Goal: Navigation & Orientation: Find specific page/section

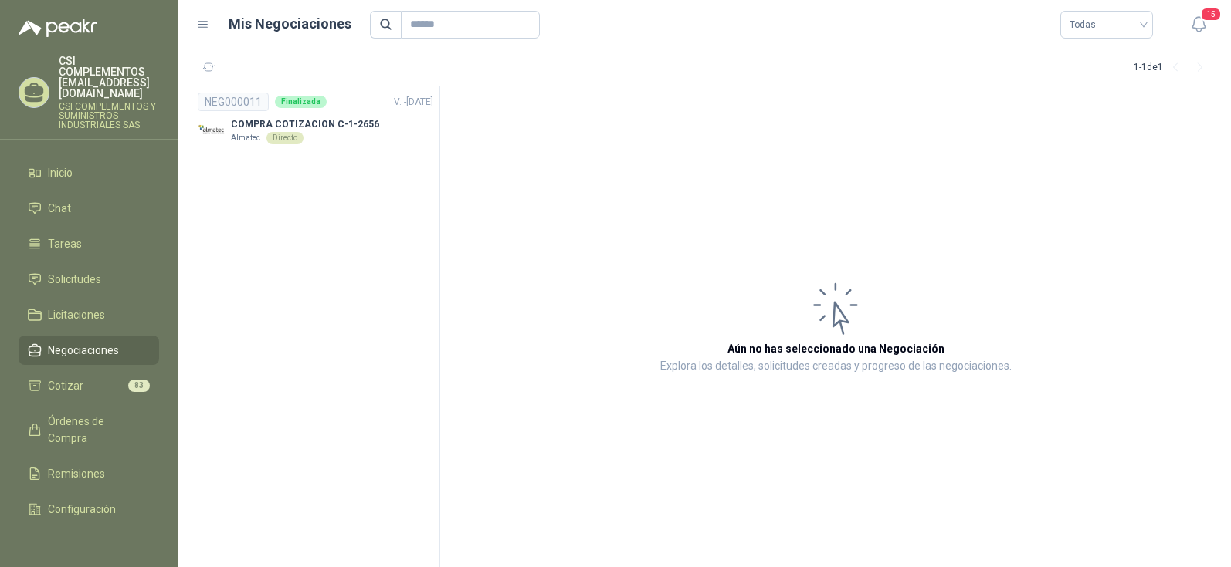
click at [104, 342] on span "Negociaciones" at bounding box center [83, 350] width 71 height 17
click at [63, 371] on link "Cotizar 83" at bounding box center [89, 385] width 141 height 29
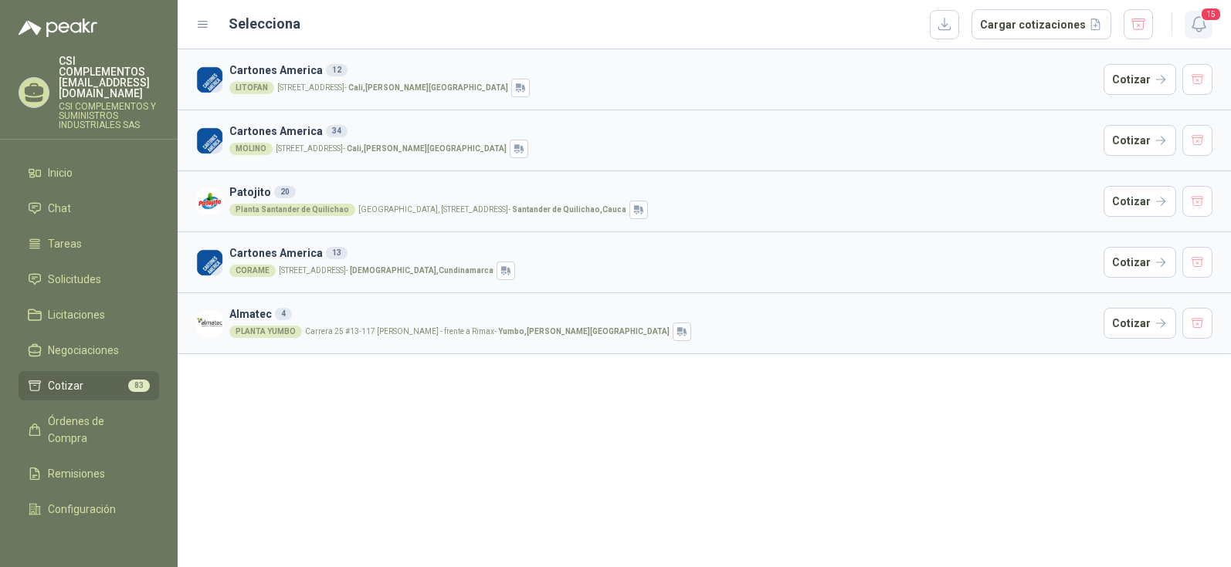
click at [1204, 15] on span "15" at bounding box center [1211, 14] width 22 height 15
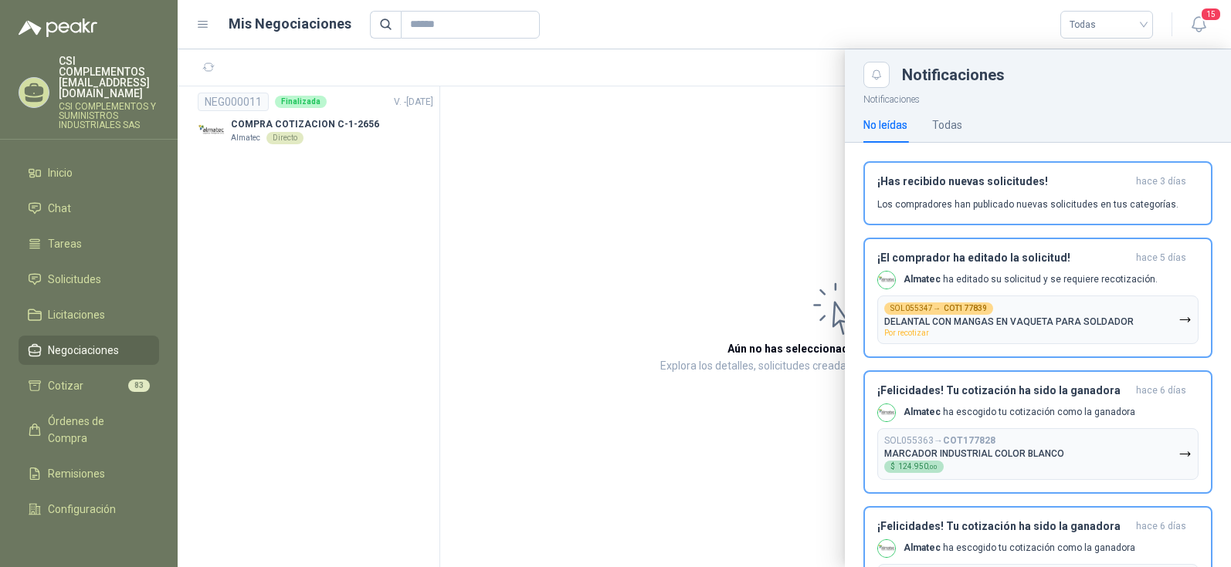
click at [1133, 97] on p "Notificaciones" at bounding box center [1038, 97] width 386 height 19
click at [1202, 15] on span "15" at bounding box center [1211, 14] width 22 height 15
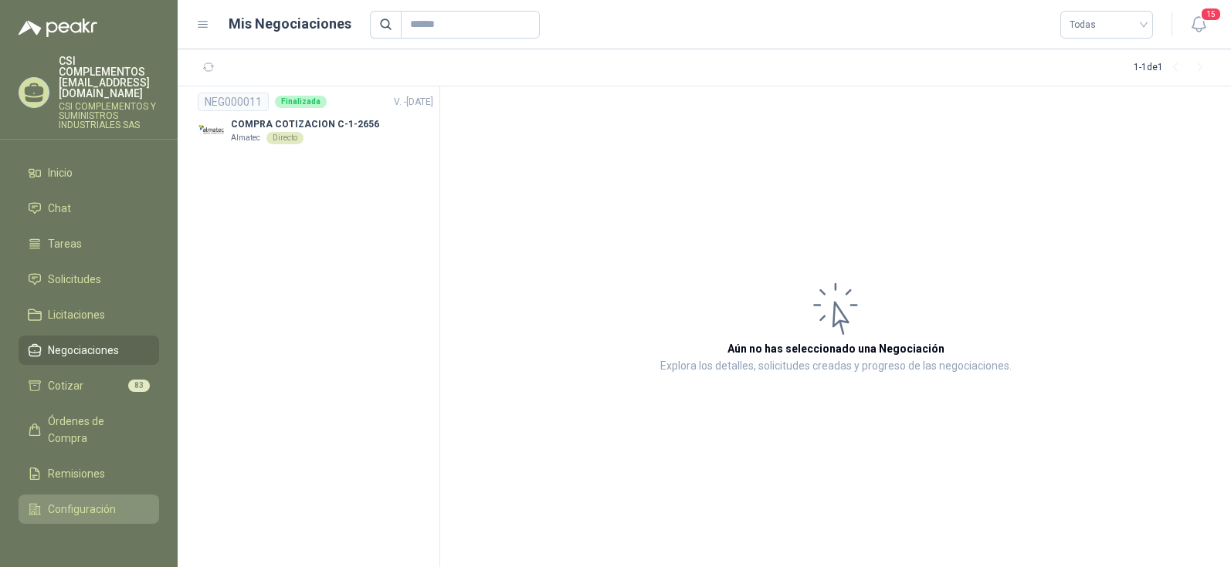
click at [103, 501] on span "Configuración" at bounding box center [82, 509] width 68 height 17
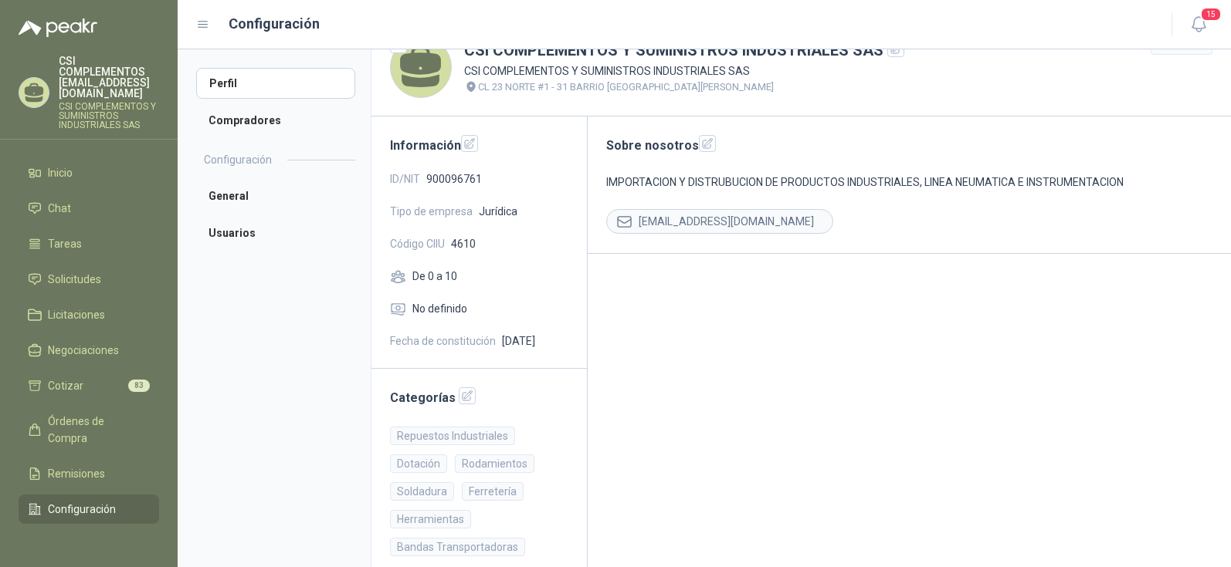
scroll to position [49, 0]
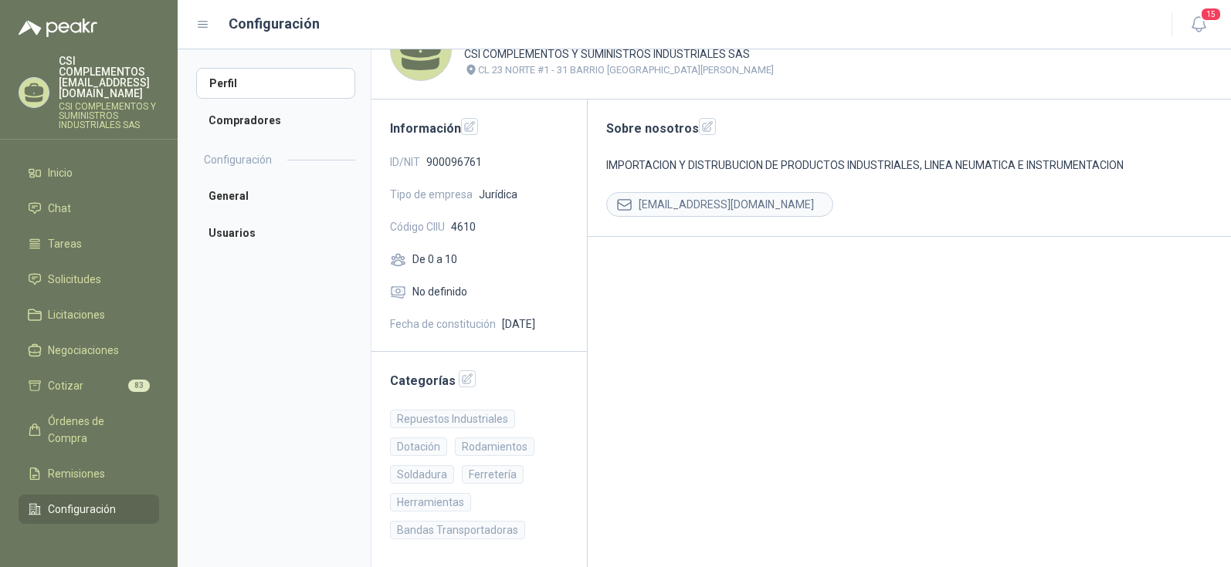
click at [459, 418] on div "Repuestos Industriales" at bounding box center [452, 419] width 125 height 19
click at [548, 495] on ul "Repuestos Industriales Dotación Rodamientos Soldadura Ferretería Herramientas B…" at bounding box center [479, 479] width 178 height 139
click at [103, 342] on span "Negociaciones" at bounding box center [83, 350] width 71 height 17
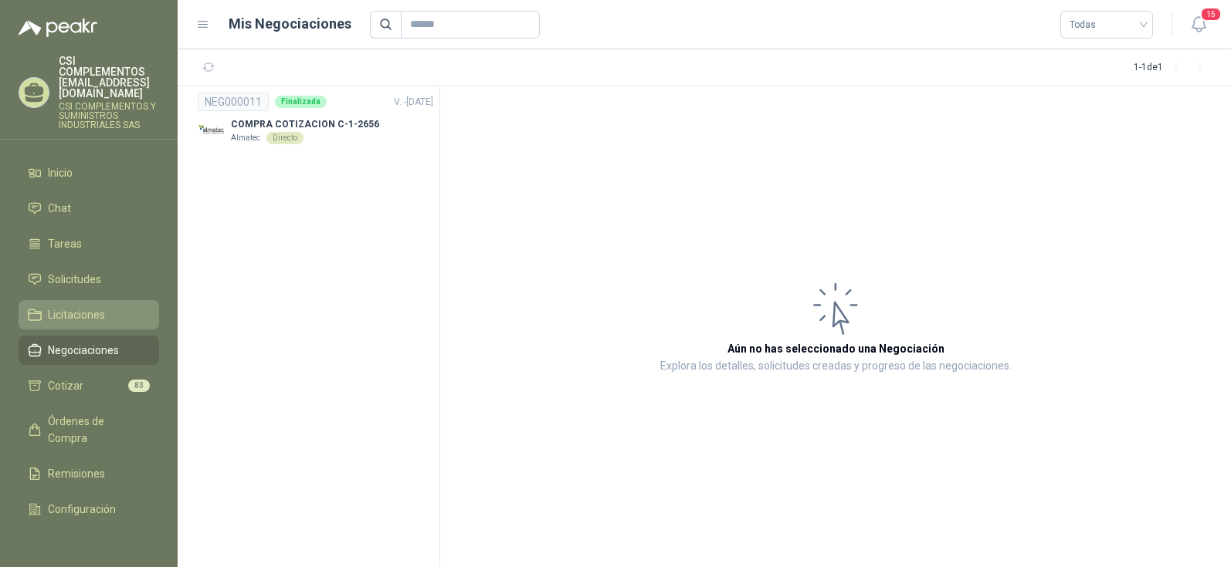
click at [86, 307] on span "Licitaciones" at bounding box center [76, 315] width 57 height 17
